Goal: Task Accomplishment & Management: Manage account settings

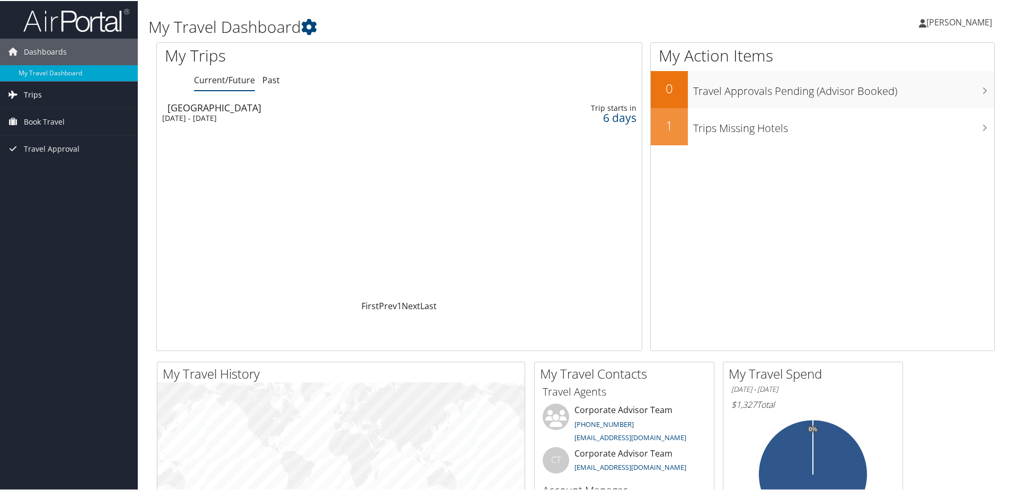
click at [46, 94] on link "Trips" at bounding box center [69, 94] width 138 height 27
click at [544, 17] on h1 "My Travel Dashboard" at bounding box center [433, 26] width 570 height 22
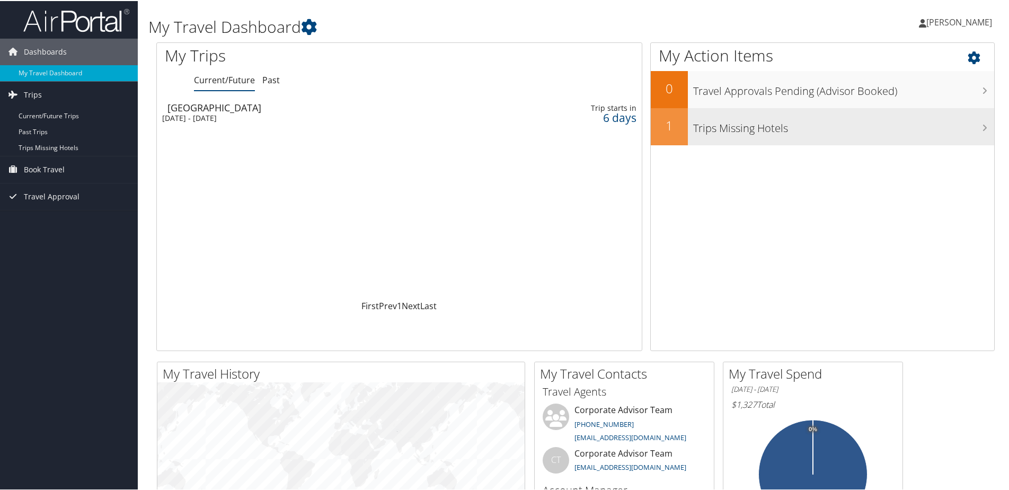
click at [970, 133] on h3 "Trips Missing Hotels" at bounding box center [843, 124] width 301 height 20
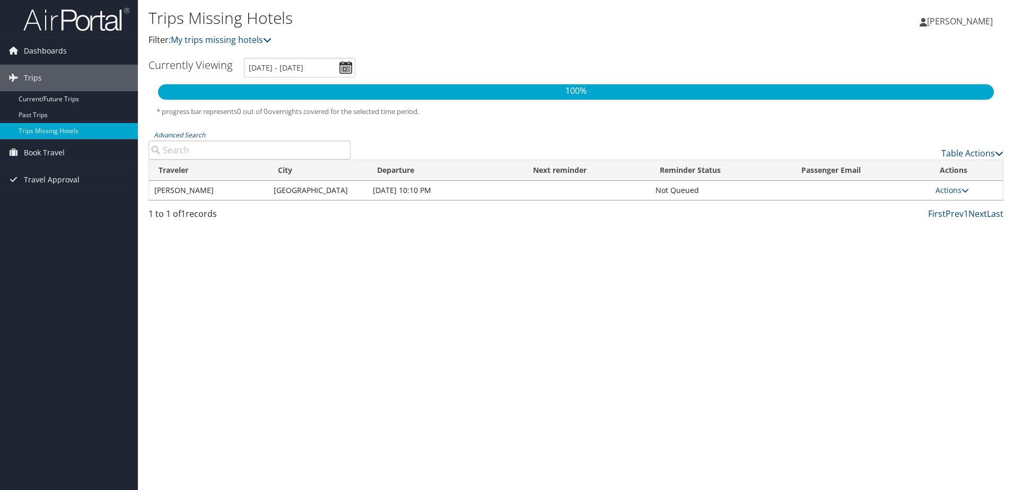
click at [971, 25] on span "[PERSON_NAME]" at bounding box center [960, 21] width 66 height 12
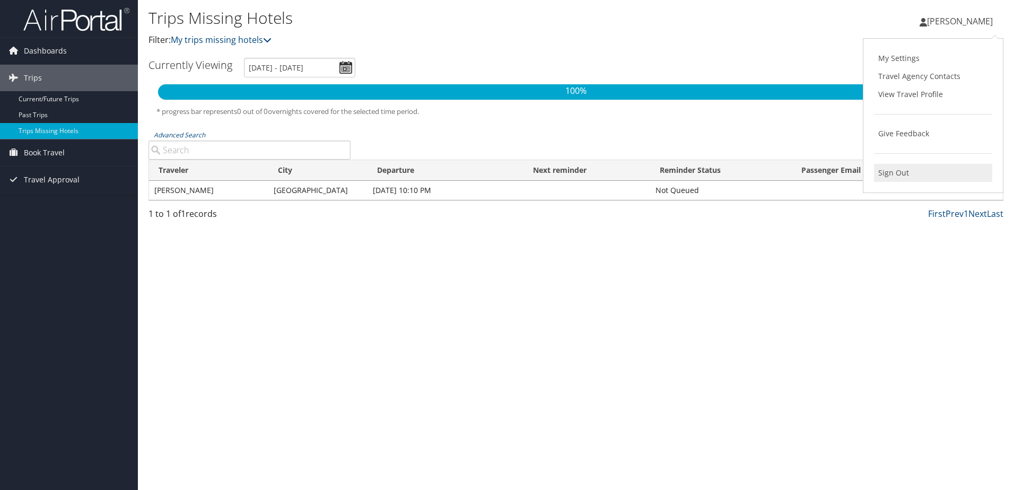
click at [918, 170] on link "Sign Out" at bounding box center [933, 173] width 118 height 18
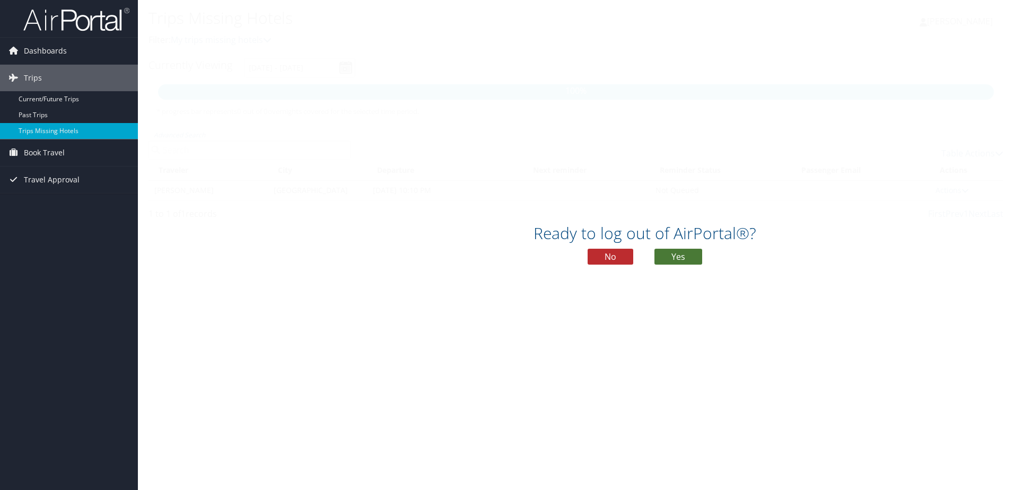
click at [681, 260] on button "Yes" at bounding box center [678, 257] width 48 height 16
